Goal: Transaction & Acquisition: Purchase product/service

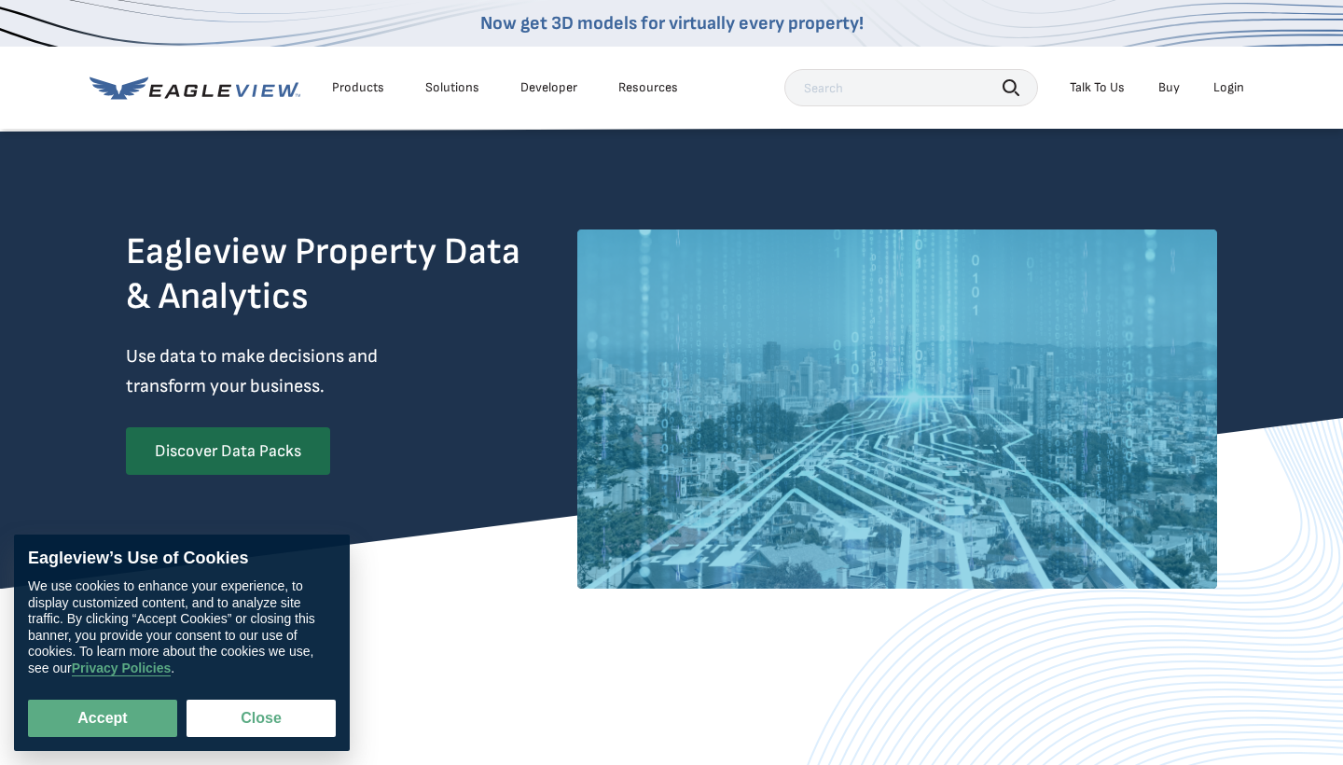
click at [1163, 88] on link "Buy" at bounding box center [1168, 87] width 21 height 17
click at [253, 727] on button "Close" at bounding box center [260, 717] width 149 height 37
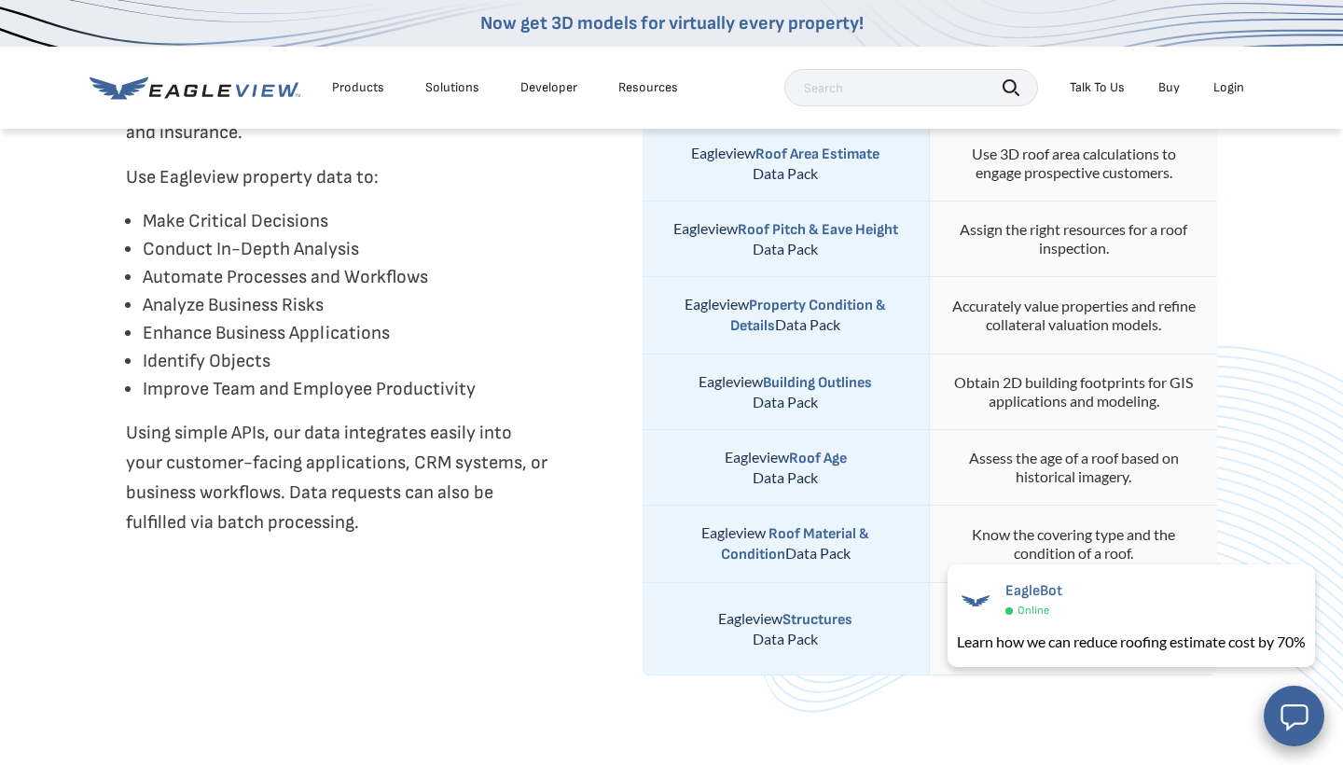
scroll to position [859, 0]
click at [831, 461] on strong "Roof Age" at bounding box center [818, 460] width 58 height 18
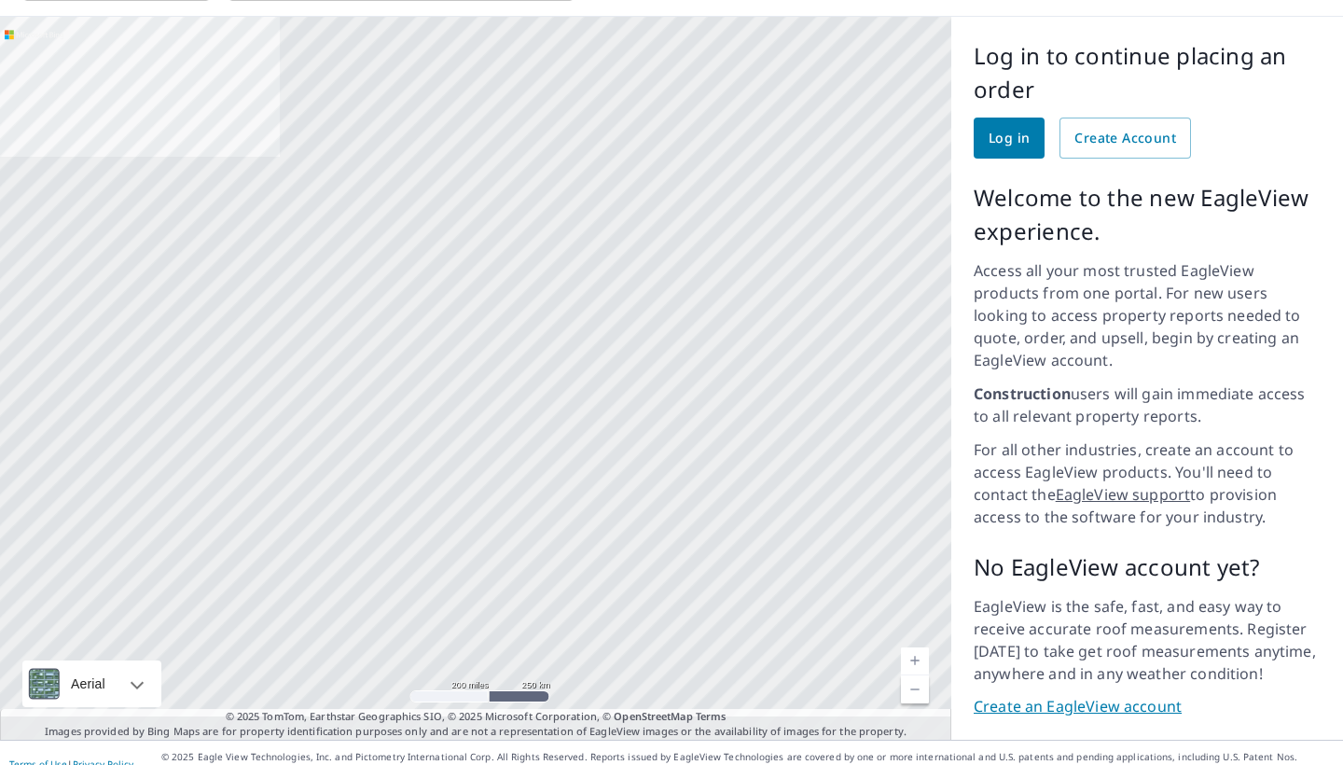
scroll to position [123, 0]
click at [1127, 152] on link "Create Account" at bounding box center [1124, 138] width 131 height 41
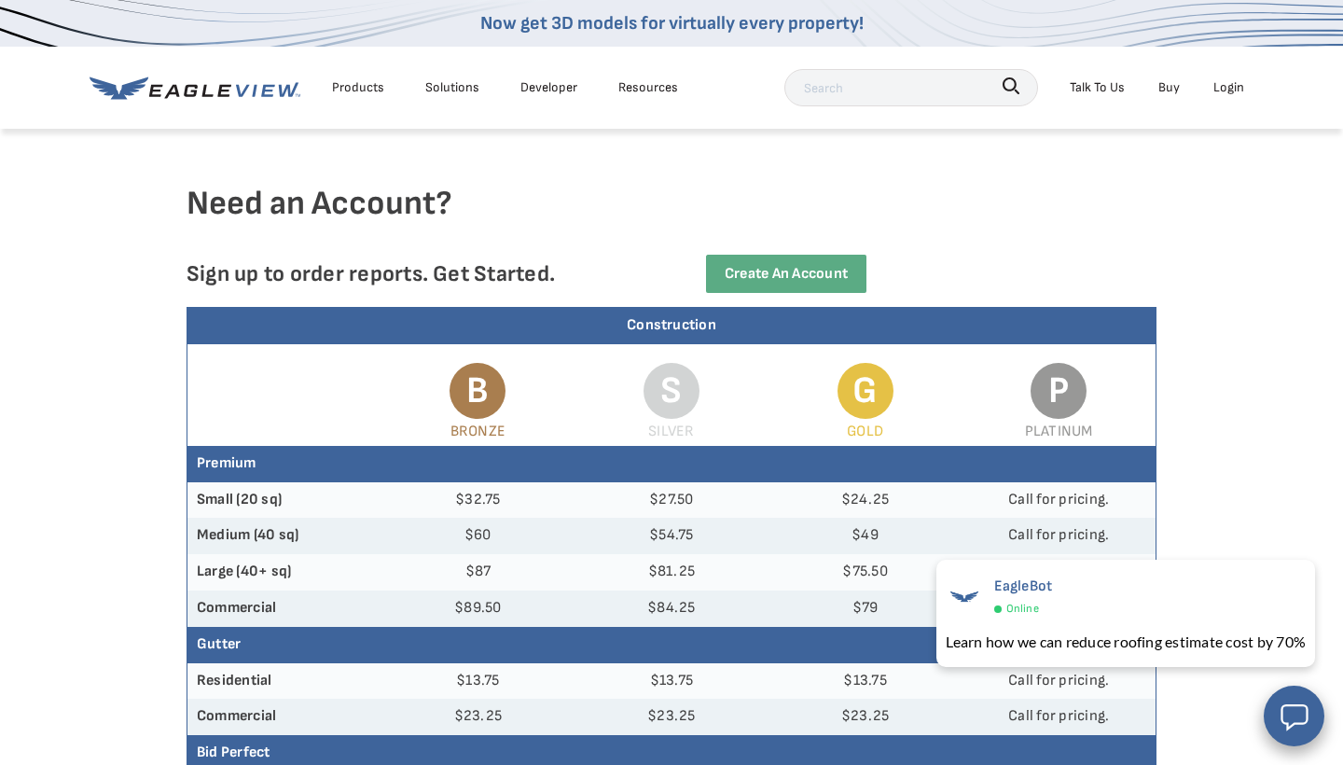
click at [349, 89] on div "Products" at bounding box center [358, 87] width 52 height 23
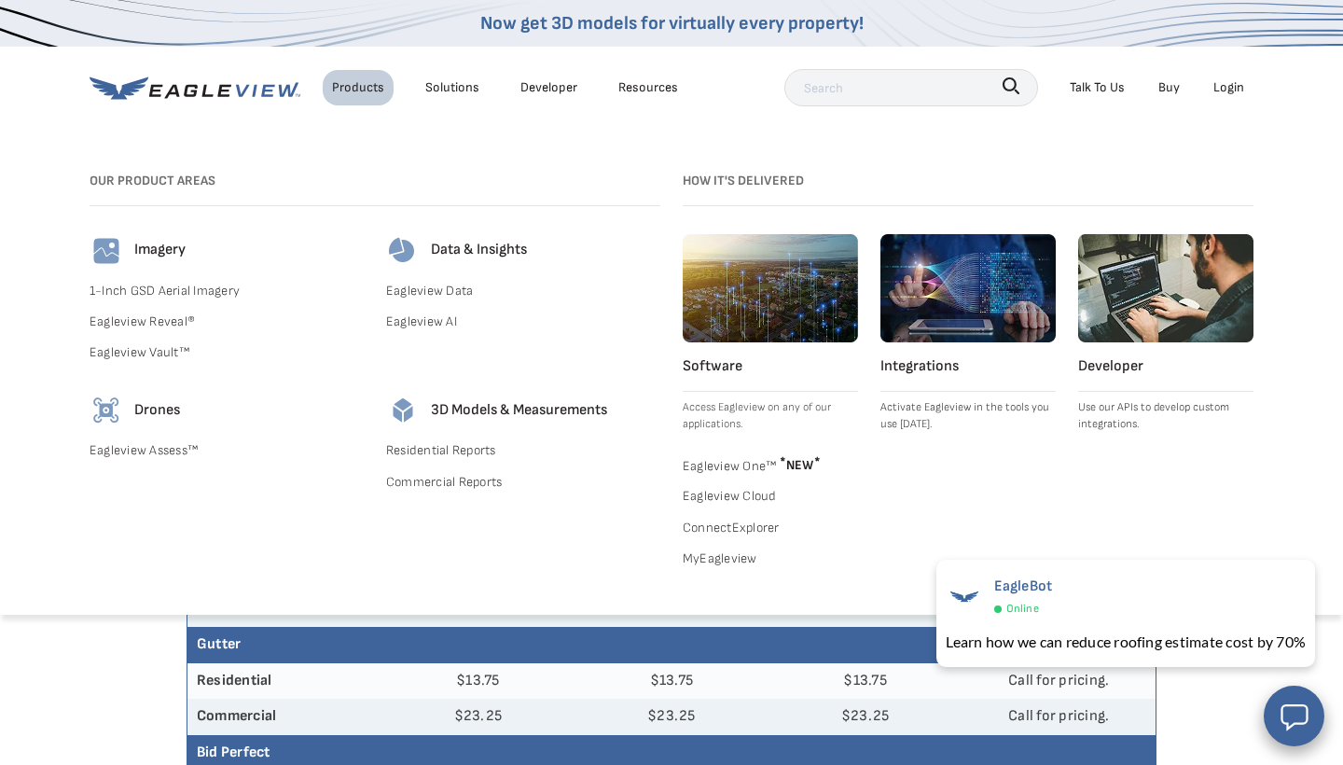
click at [338, 80] on div "Products" at bounding box center [358, 87] width 52 height 23
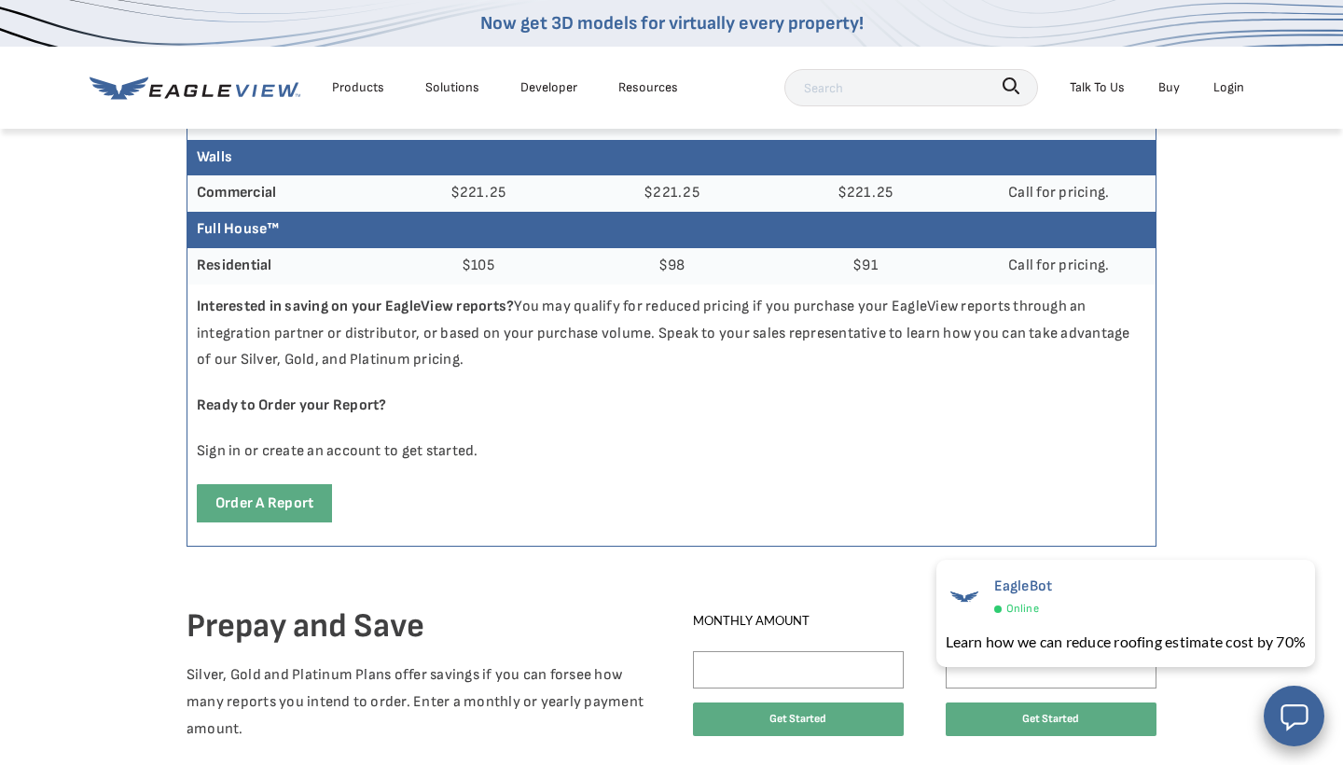
scroll to position [850, 0]
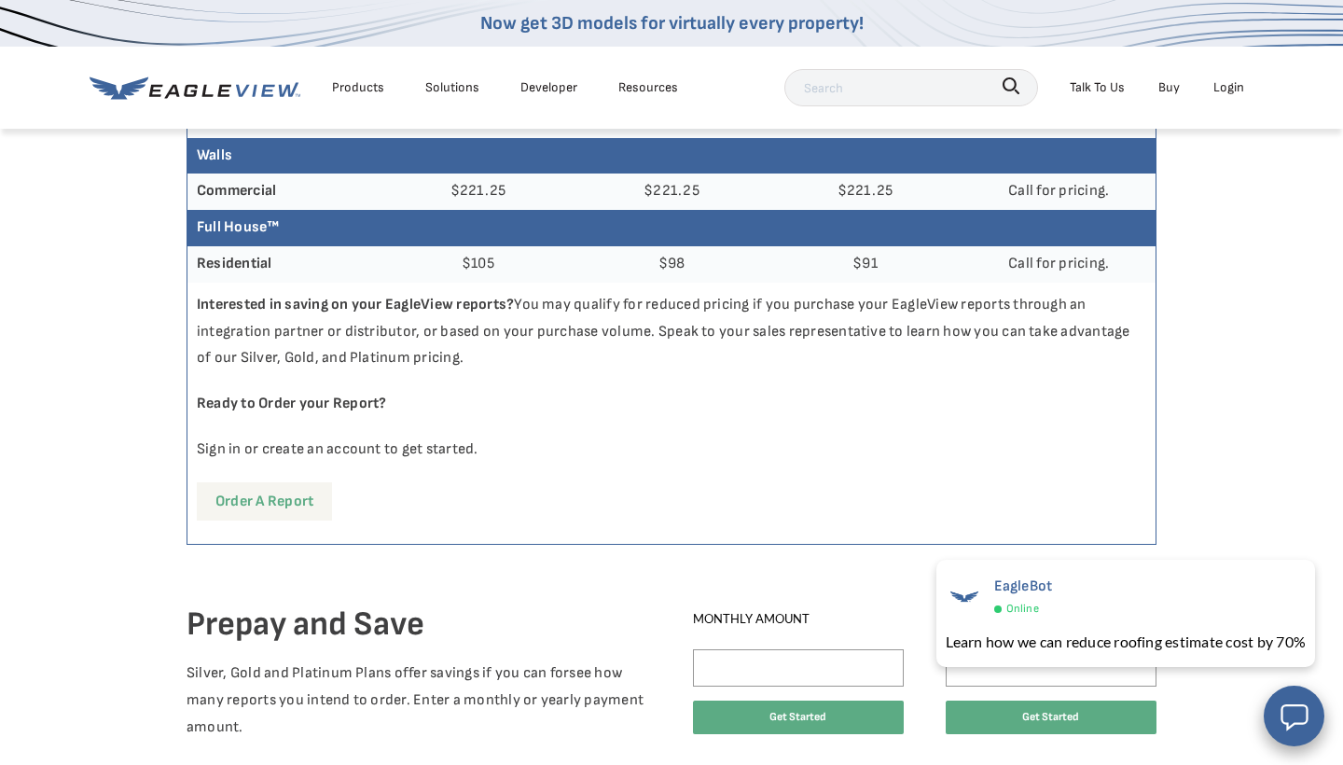
click at [283, 491] on link "Order a report" at bounding box center [264, 501] width 135 height 38
